Goal: Transaction & Acquisition: Purchase product/service

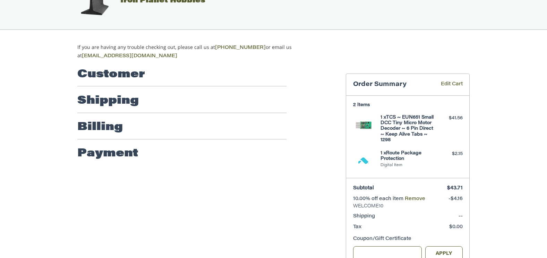
scroll to position [34, 0]
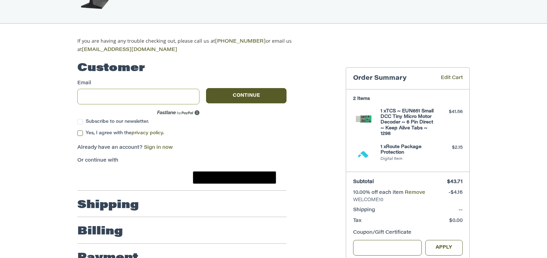
click at [110, 94] on input "Email" at bounding box center [138, 97] width 122 height 16
type input "**********"
click at [81, 131] on label "Yes, I agree with the privacy policy ." at bounding box center [181, 134] width 209 height 6
click at [244, 92] on button "Continue" at bounding box center [246, 95] width 81 height 15
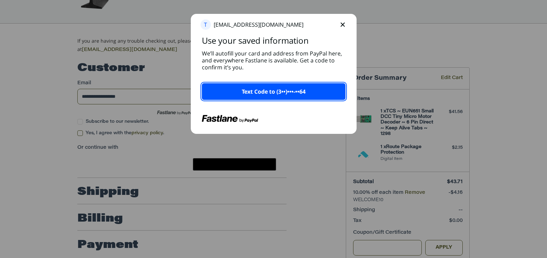
click at [263, 90] on p "Text Code to (3••)•••-••64" at bounding box center [274, 91] width 64 height 8
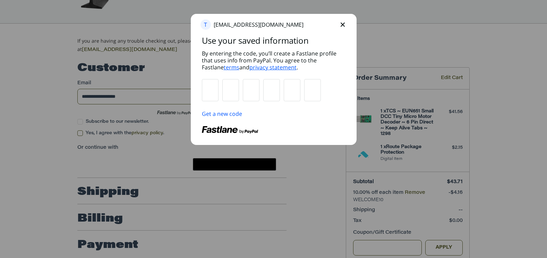
type input "*"
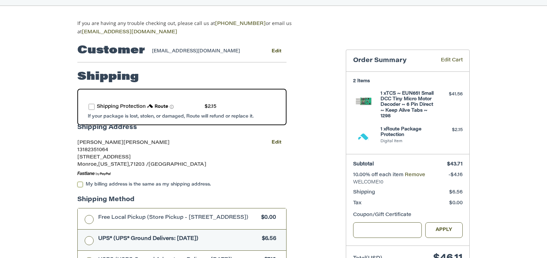
scroll to position [0, 0]
